Goal: Task Accomplishment & Management: Use online tool/utility

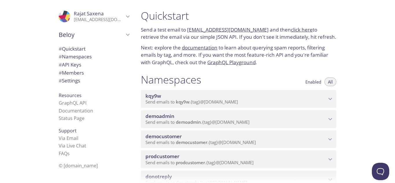
click at [277, 156] on span "prodcustomer" at bounding box center [236, 156] width 181 height 6
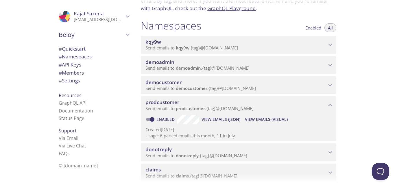
scroll to position [58, 0]
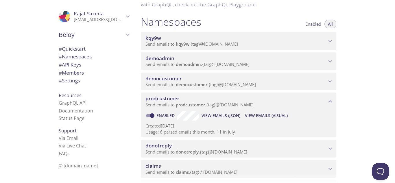
click at [266, 116] on span "View Emails (Visual)" at bounding box center [266, 115] width 43 height 7
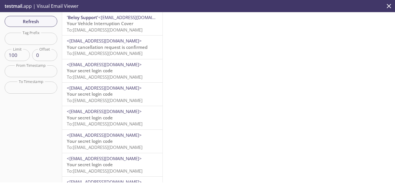
click at [104, 48] on span "Your cancellation request is confirmed" at bounding box center [107, 47] width 81 height 6
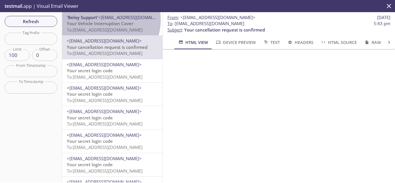
click at [106, 20] on span "<[EMAIL_ADDRESS][DOMAIN_NAME]>" at bounding box center [135, 17] width 75 height 6
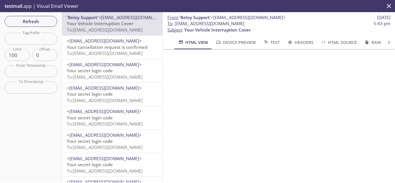
scroll to position [174, 0]
drag, startPoint x: 176, startPoint y: 25, endPoint x: 277, endPoint y: 21, distance: 101.0
click at [277, 21] on span "To : [EMAIL_ADDRESS][DOMAIN_NAME] 5:43 pm" at bounding box center [278, 24] width 223 height 6
copy span "[EMAIL_ADDRESS][DOMAIN_NAME]"
